Goal: Use online tool/utility: Utilize a website feature to perform a specific function

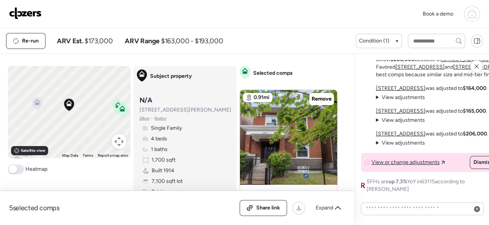
click at [33, 12] on img at bounding box center [25, 13] width 33 height 12
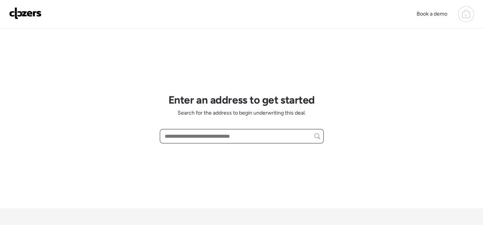
click at [190, 136] on input "text" at bounding box center [241, 136] width 157 height 11
type input "**********"
drag, startPoint x: 232, startPoint y: 137, endPoint x: 108, endPoint y: 122, distance: 124.1
click at [108, 122] on div "**********" at bounding box center [241, 150] width 483 height 301
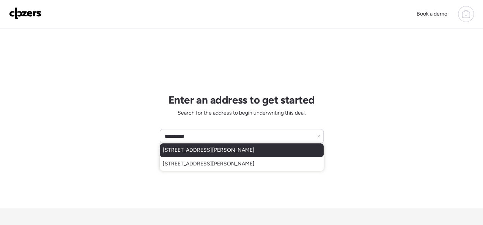
click at [236, 152] on span "[STREET_ADDRESS][PERSON_NAME]" at bounding box center [209, 150] width 92 height 8
type input "**********"
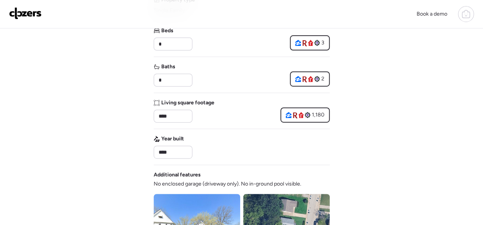
scroll to position [379, 0]
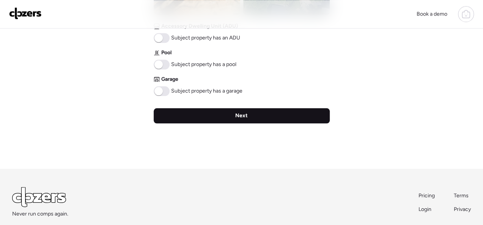
click at [235, 117] on span "Next" at bounding box center [241, 116] width 13 height 8
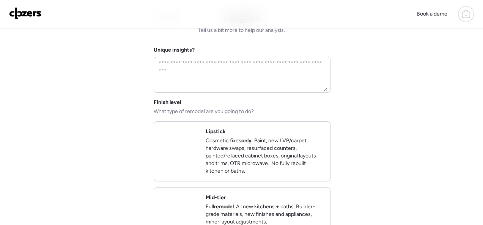
scroll to position [0, 0]
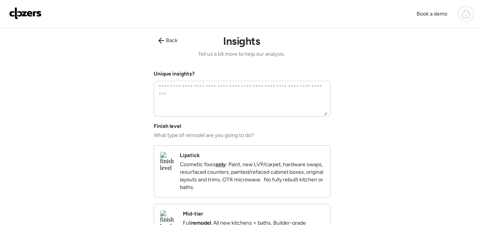
click at [281, 152] on div "Lipstick Cosmetic fixes only : Paint, new LVP/carpet, hardware swaps, resurface…" at bounding box center [252, 171] width 144 height 39
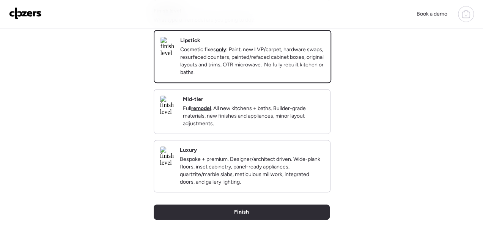
scroll to position [152, 0]
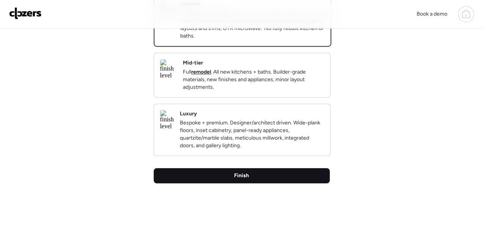
click at [241, 179] on span "Finish" at bounding box center [241, 176] width 15 height 8
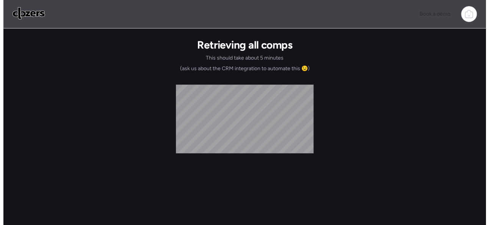
scroll to position [0, 0]
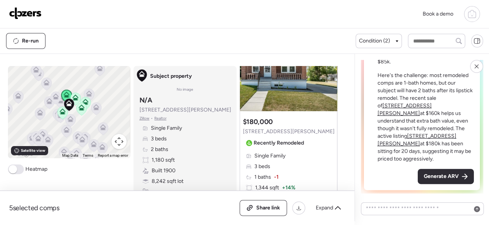
scroll to position [76, 0]
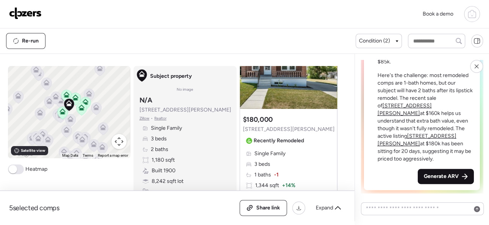
click at [436, 178] on span "Generate ARV" at bounding box center [441, 177] width 35 height 8
